Goal: Book appointment/travel/reservation

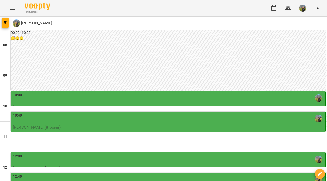
scroll to position [280, 0]
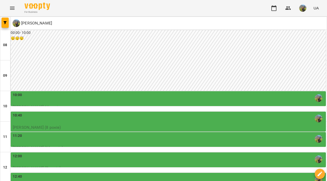
scroll to position [95, 0]
click at [184, 153] on div "12:00" at bounding box center [168, 159] width 311 height 12
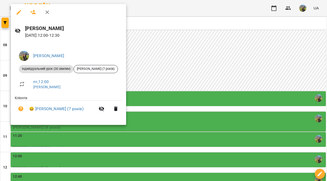
click at [212, 78] on div at bounding box center [163, 90] width 327 height 181
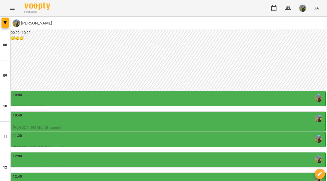
click at [199, 174] on div "12:40" at bounding box center [168, 180] width 311 height 12
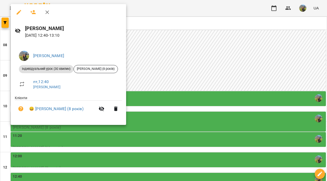
click at [212, 98] on div at bounding box center [163, 90] width 327 height 181
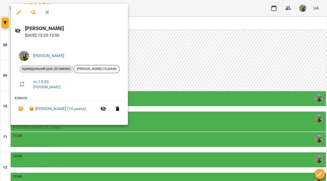
click at [222, 119] on div at bounding box center [163, 90] width 327 height 181
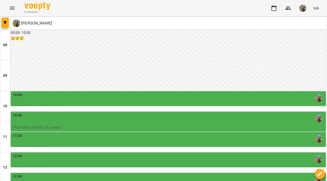
scroll to position [46, 0]
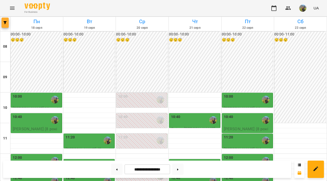
click at [6, 24] on button "button" at bounding box center [5, 23] width 7 height 10
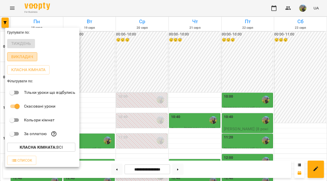
click at [24, 57] on p "Викладач" at bounding box center [22, 57] width 22 height 6
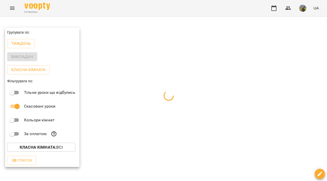
click at [142, 62] on div at bounding box center [163, 90] width 327 height 181
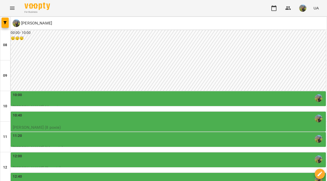
scroll to position [51, 0]
click at [228, 92] on div "10:00" at bounding box center [168, 98] width 311 height 12
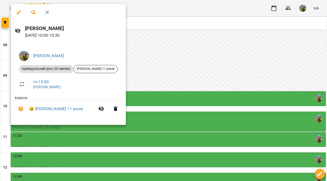
click at [242, 61] on div at bounding box center [163, 90] width 327 height 181
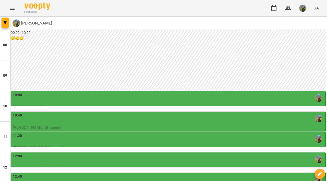
click at [236, 92] on div "10:00" at bounding box center [168, 98] width 311 height 12
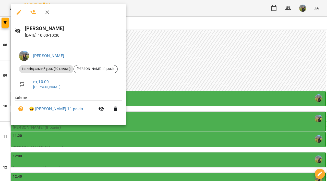
click at [240, 60] on div at bounding box center [163, 90] width 327 height 181
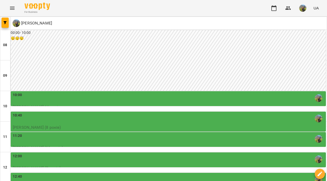
scroll to position [45, 0]
